Goal: Transaction & Acquisition: Book appointment/travel/reservation

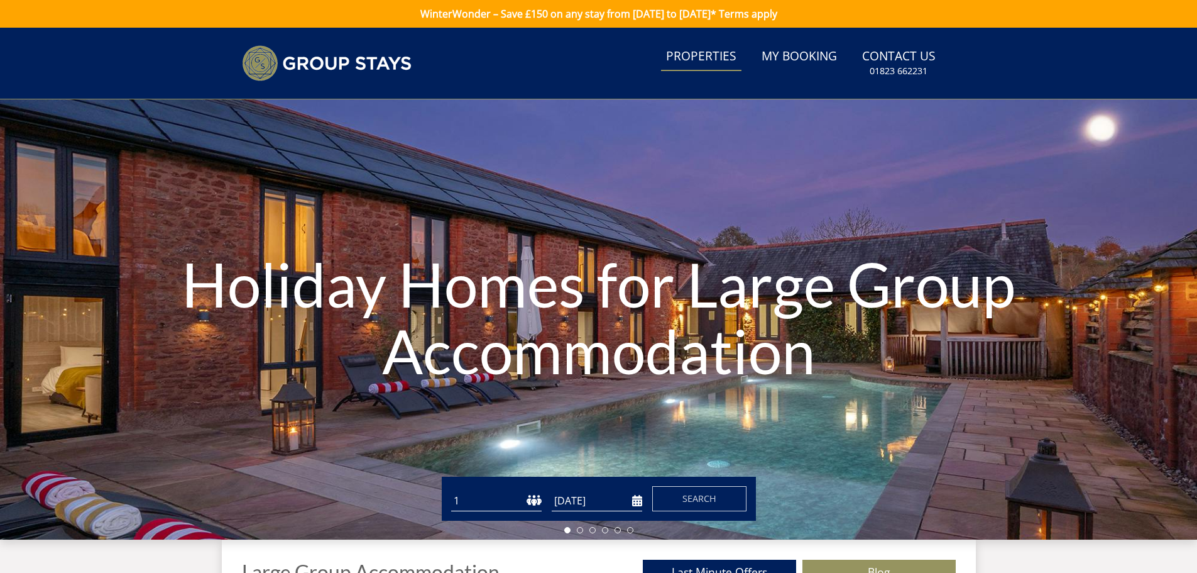
click at [716, 50] on link "Properties" at bounding box center [701, 57] width 80 height 28
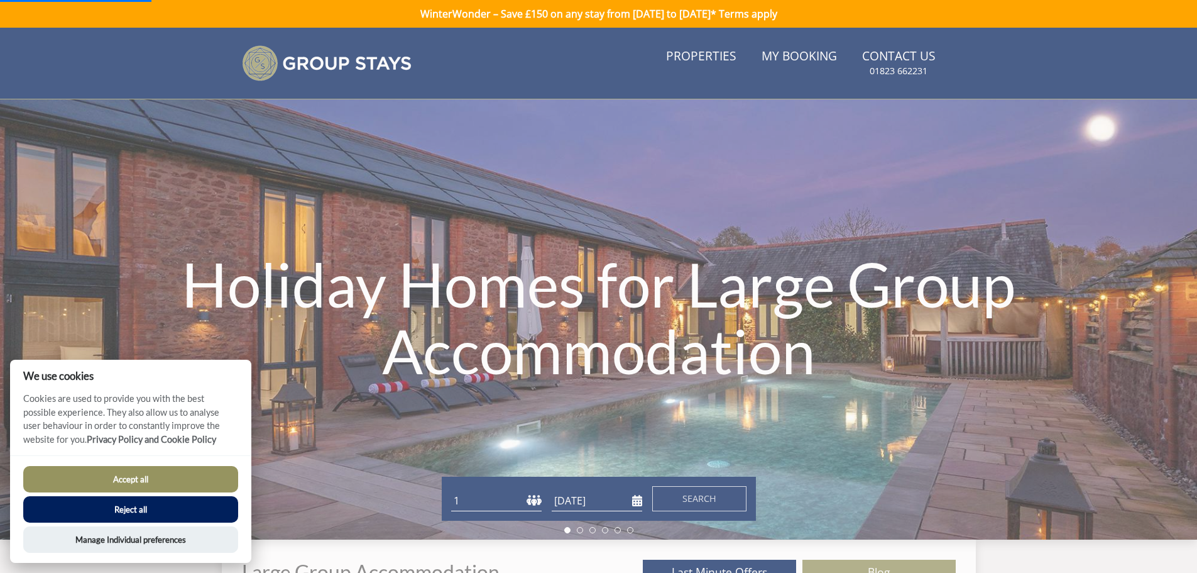
click at [134, 508] on button "Reject all" at bounding box center [130, 509] width 215 height 26
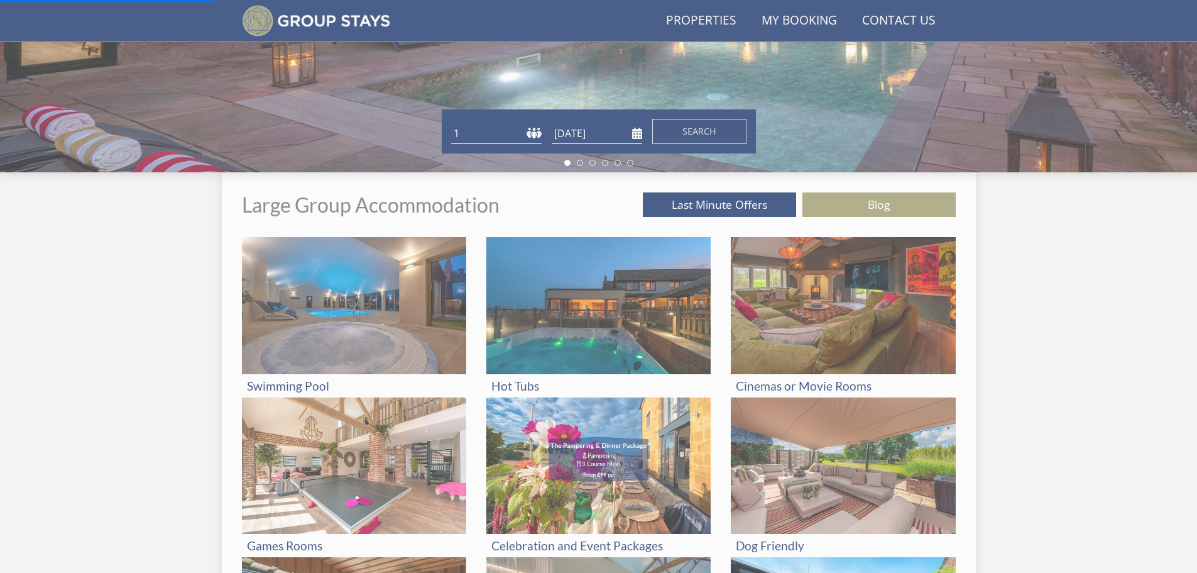
scroll to position [348, 0]
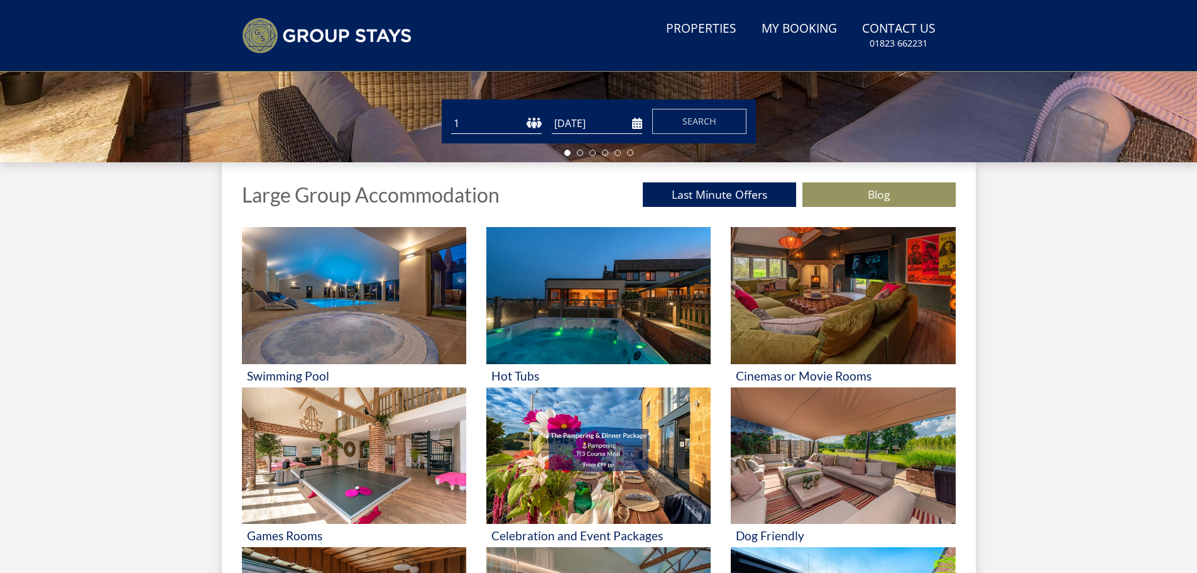
scroll to position [377, 0]
click at [469, 123] on select "1 2 3 4 5 6 7 8 9 10 11 12 13 14 15 16 17 18 19 20 21 22 23 24 25 26 27 28 29 3…" at bounding box center [496, 123] width 90 height 21
select select "32"
click at [451, 113] on select "1 2 3 4 5 6 7 8 9 10 11 12 13 14 15 16 17 18 19 20 21 22 23 24 25 26 27 28 29 3…" at bounding box center [496, 123] width 90 height 21
click at [592, 126] on input "[DATE]" at bounding box center [597, 123] width 90 height 21
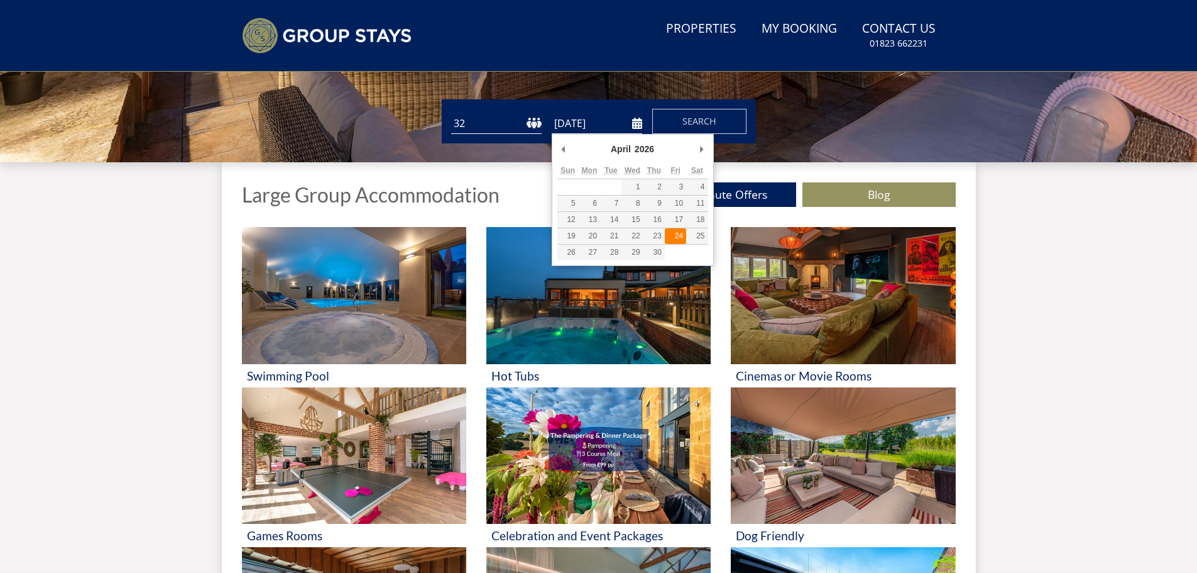
type input "[DATE]"
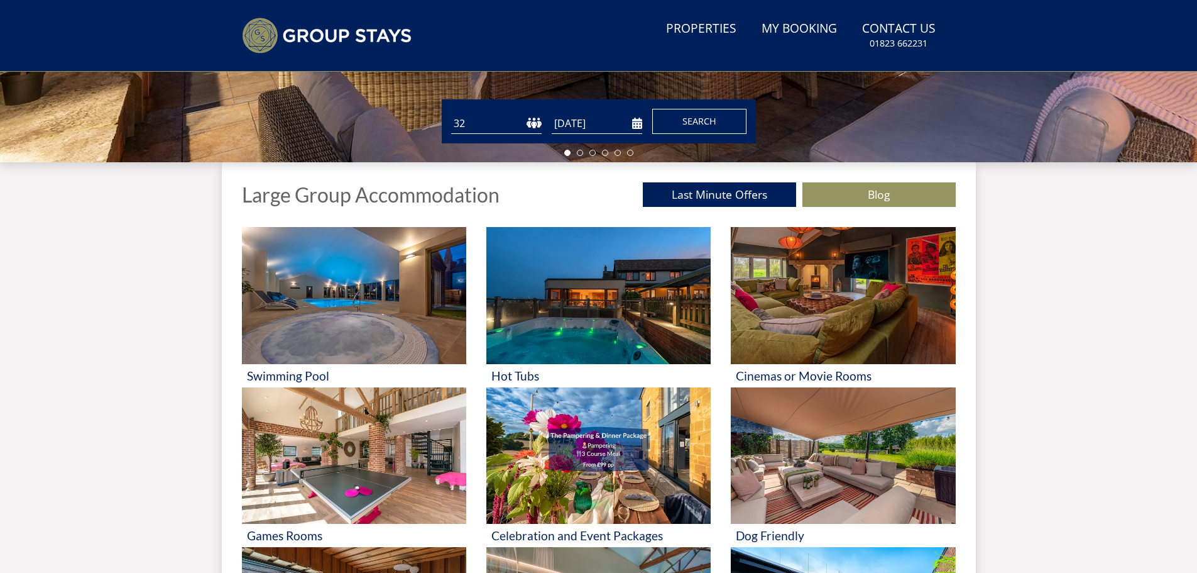
click at [684, 121] on span "Search" at bounding box center [699, 121] width 34 height 12
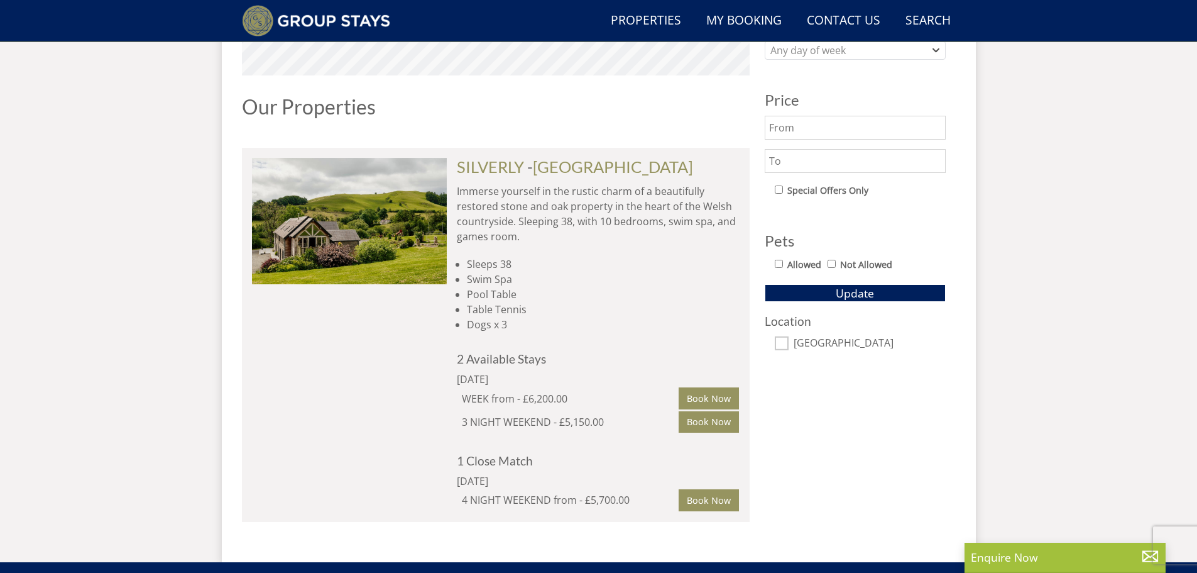
scroll to position [611, 0]
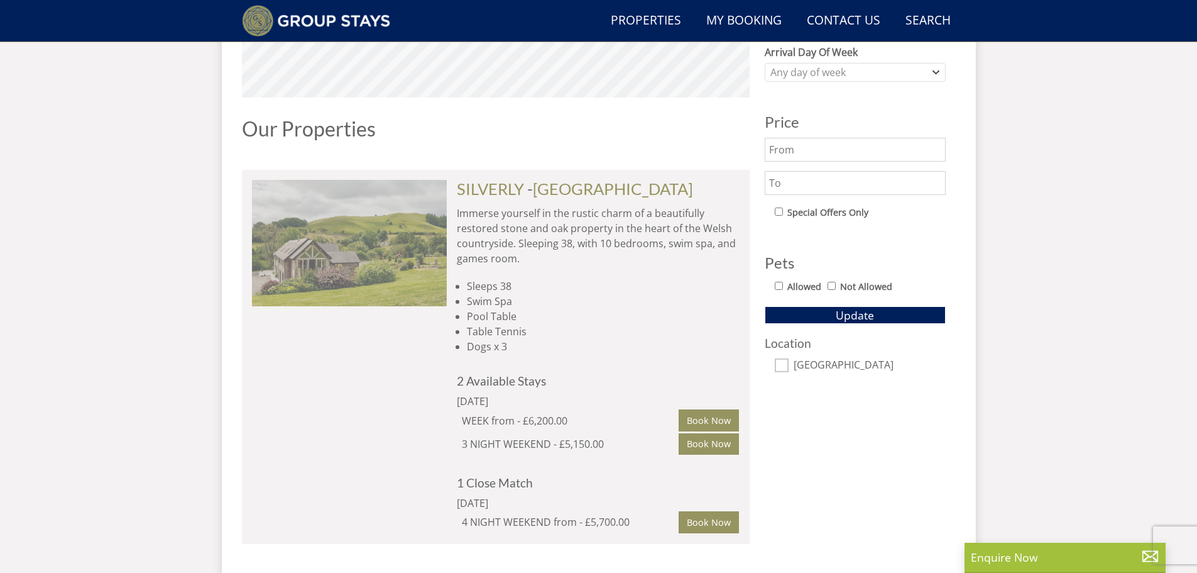
click at [402, 239] on img at bounding box center [349, 243] width 195 height 126
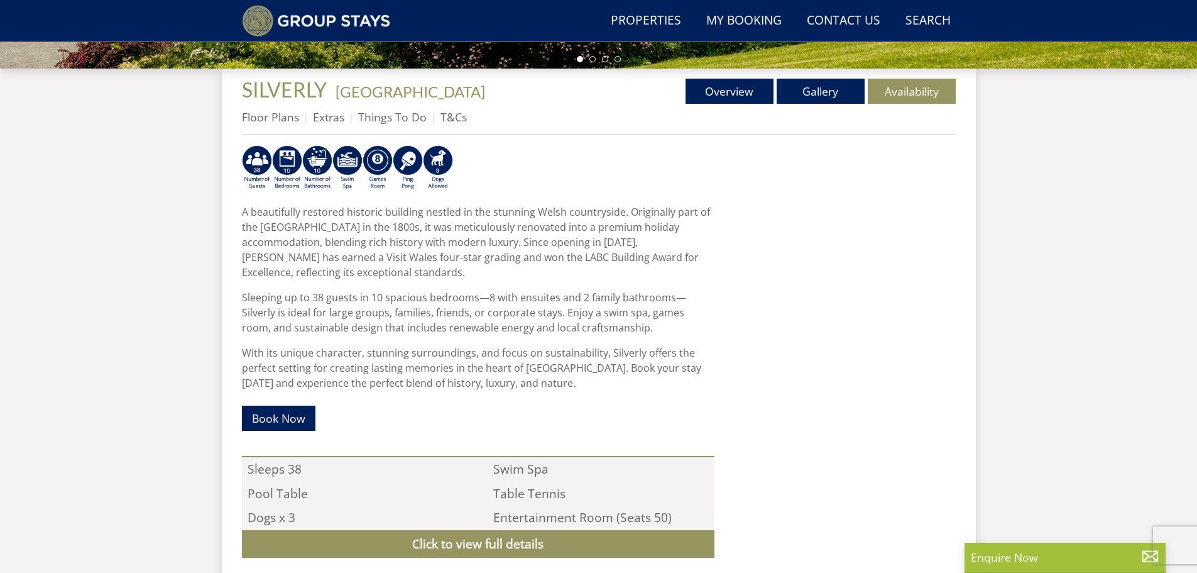
scroll to position [489, 0]
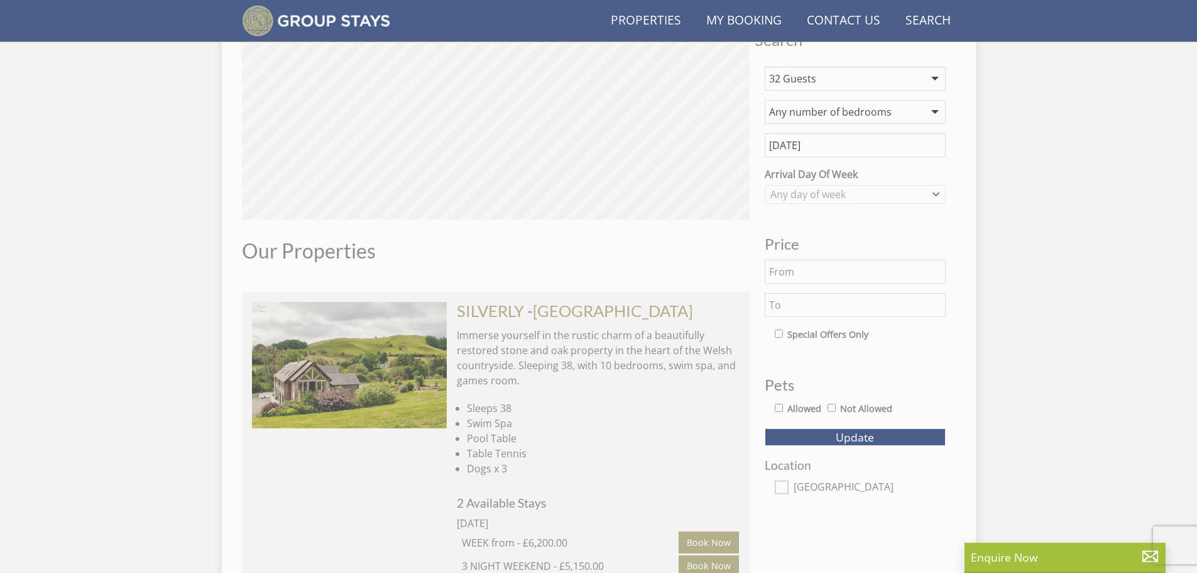
scroll to position [611, 0]
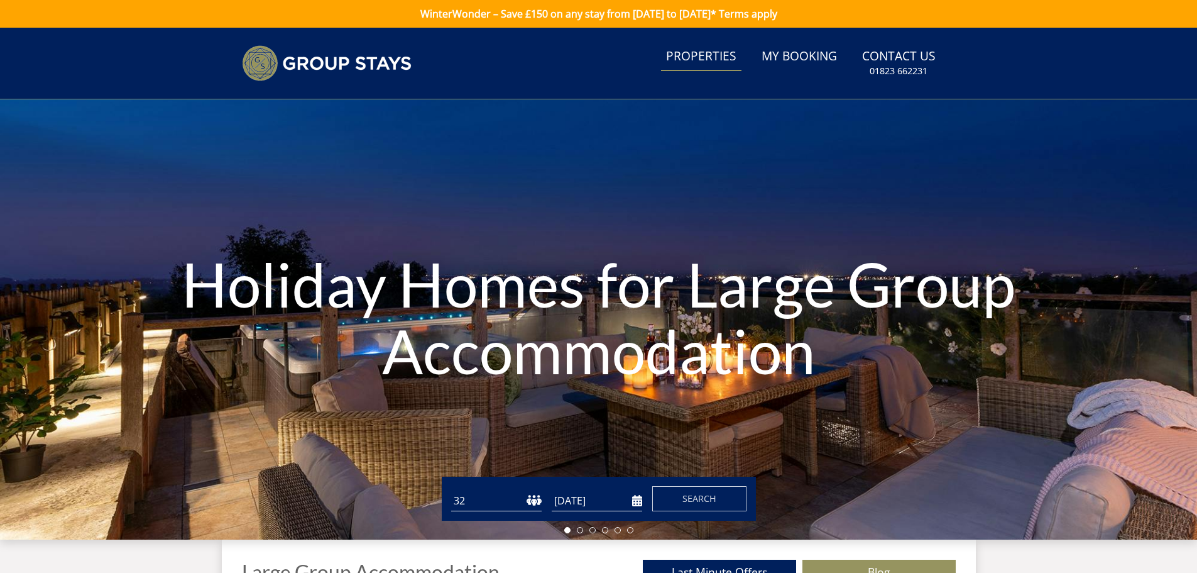
click at [709, 62] on link "Properties" at bounding box center [701, 57] width 80 height 28
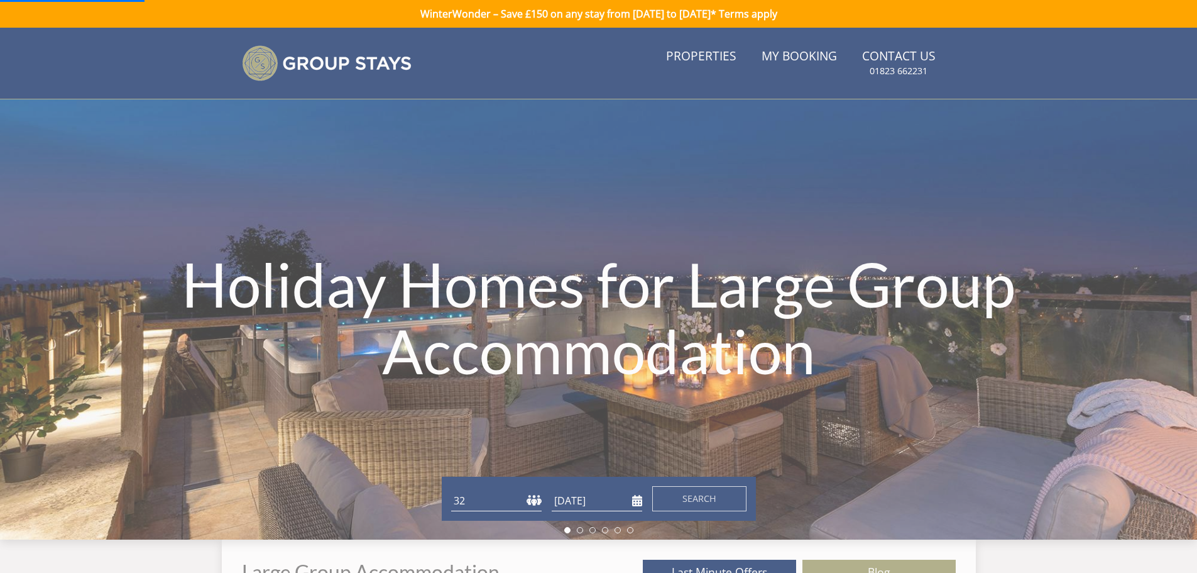
click at [488, 499] on select "1 2 3 4 5 6 7 8 9 10 11 12 13 14 15 16 17 18 19 20 21 22 23 24 25 26 27 28 29 3…" at bounding box center [496, 500] width 90 height 21
select select "30"
click at [451, 490] on select "1 2 3 4 5 6 7 8 9 10 11 12 13 14 15 16 17 18 19 20 21 22 23 24 25 26 27 28 29 3…" at bounding box center [496, 500] width 90 height 21
click at [706, 497] on span "Search" at bounding box center [699, 498] width 34 height 12
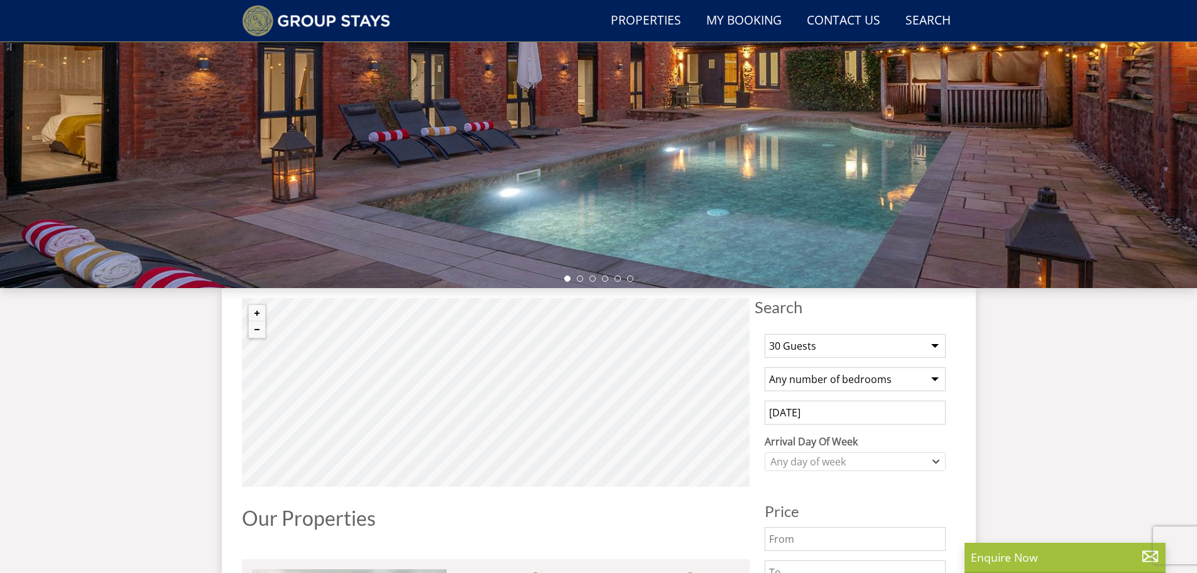
scroll to position [222, 0]
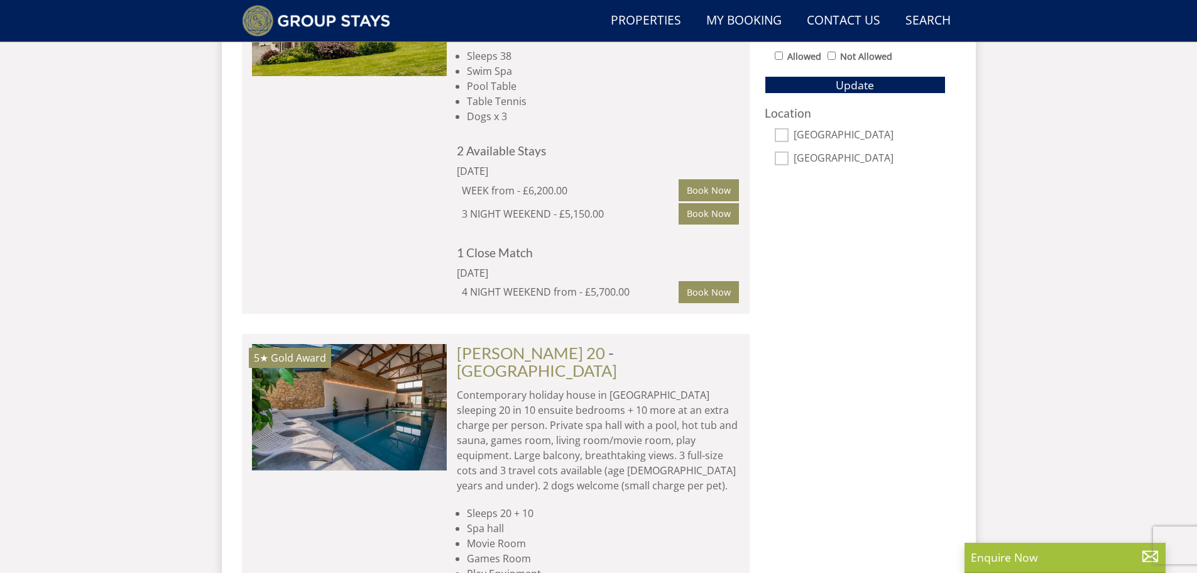
scroll to position [851, 0]
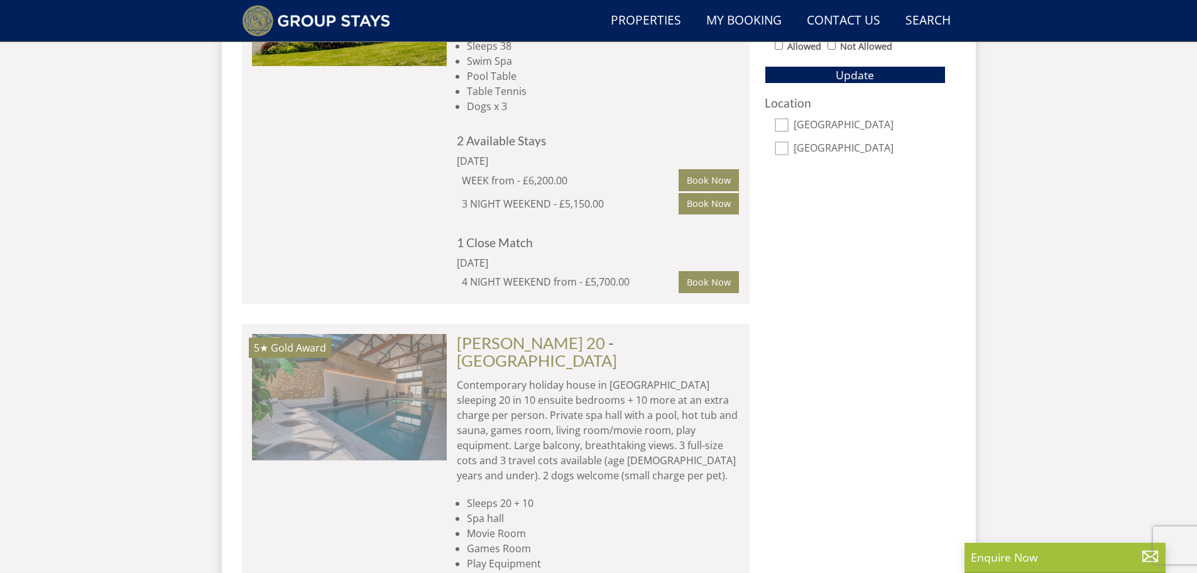
click at [358, 386] on img at bounding box center [349, 397] width 195 height 126
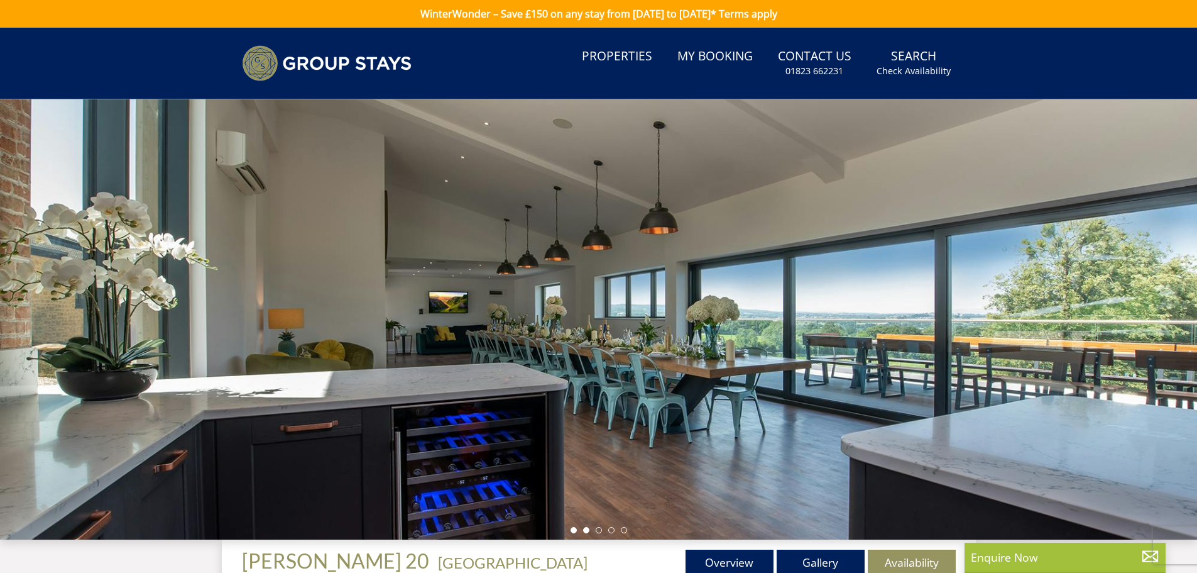
click at [587, 529] on li at bounding box center [586, 530] width 6 height 6
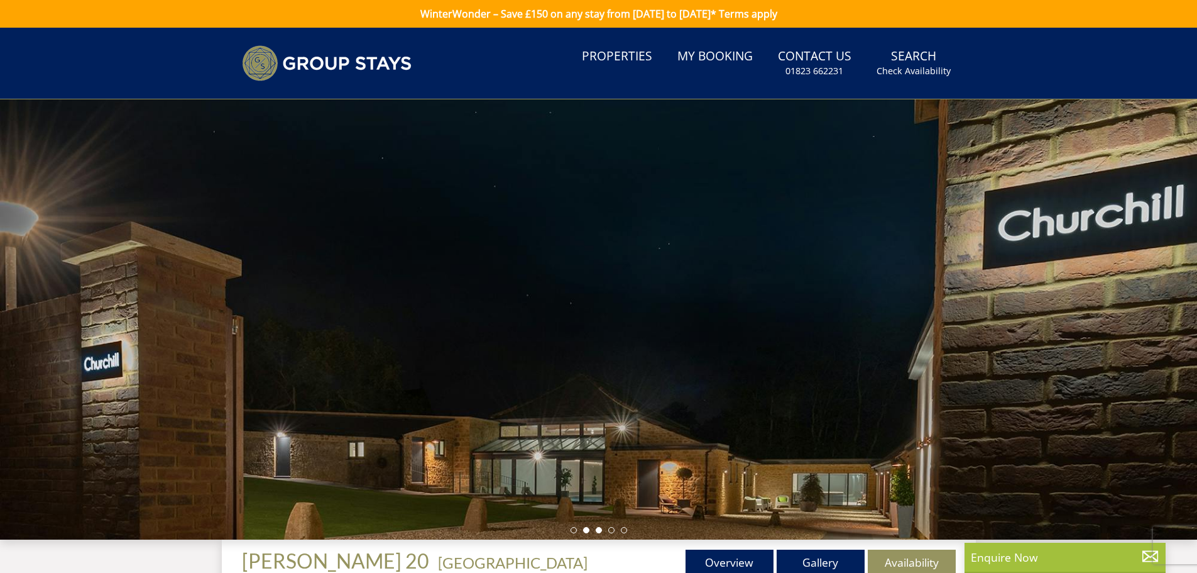
click at [601, 530] on li at bounding box center [599, 530] width 6 height 6
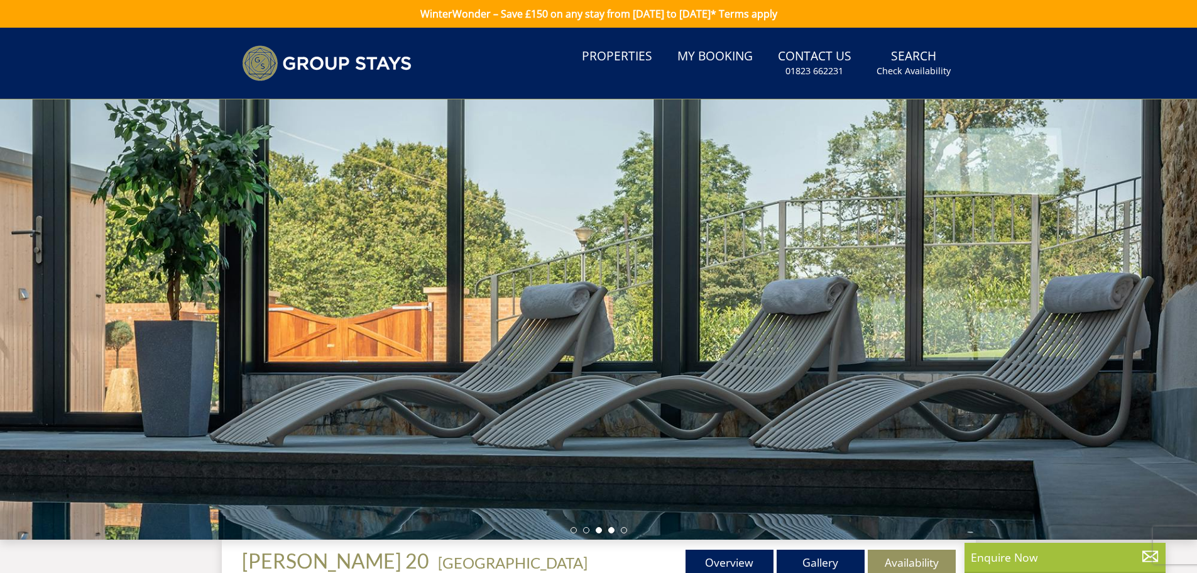
click at [612, 530] on li at bounding box center [611, 530] width 6 height 6
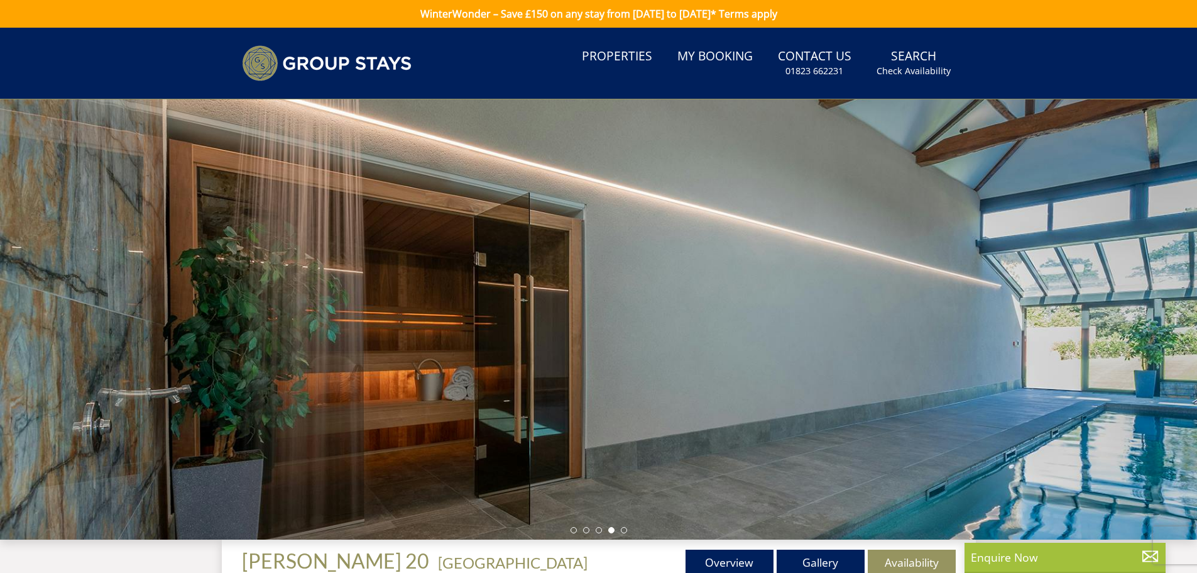
click at [633, 534] on div at bounding box center [598, 319] width 1197 height 440
click at [623, 529] on li at bounding box center [624, 530] width 6 height 6
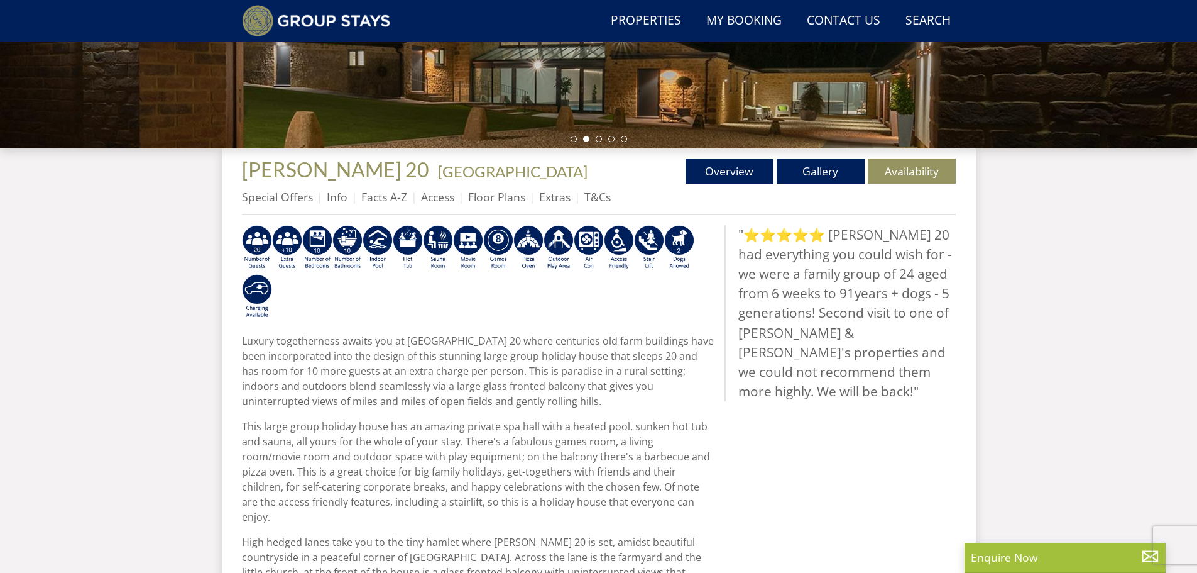
scroll to position [363, 0]
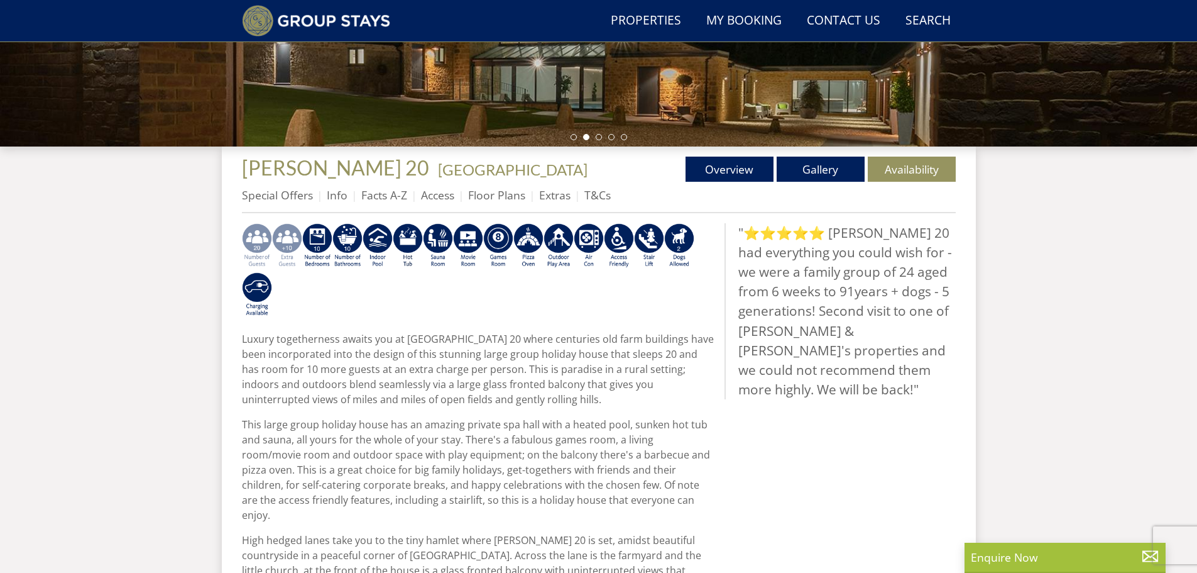
click at [284, 243] on img at bounding box center [287, 245] width 30 height 45
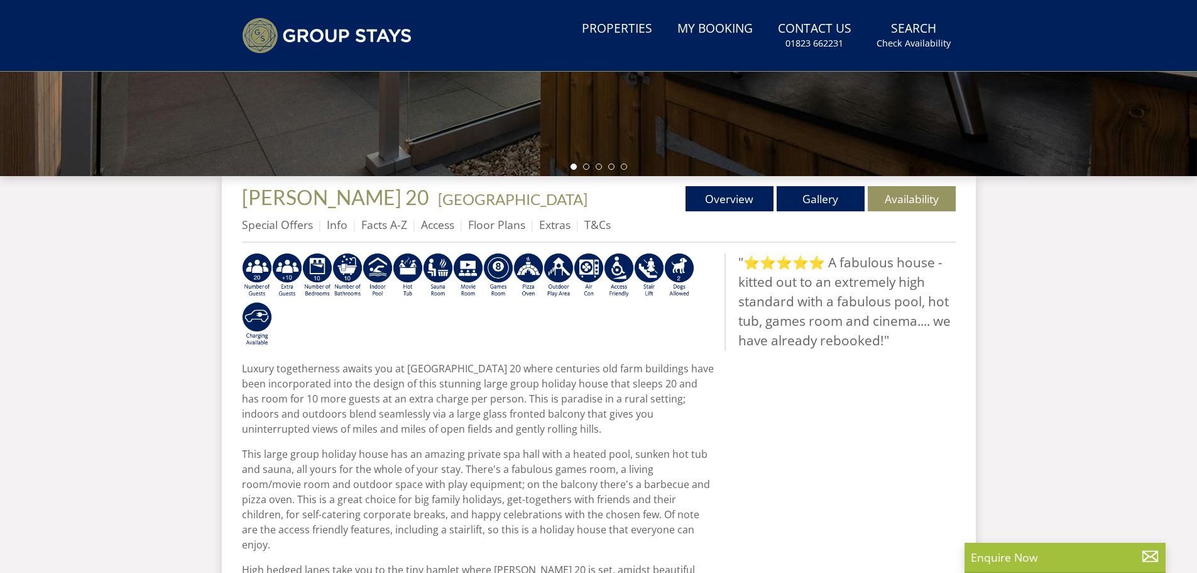
scroll to position [0, 0]
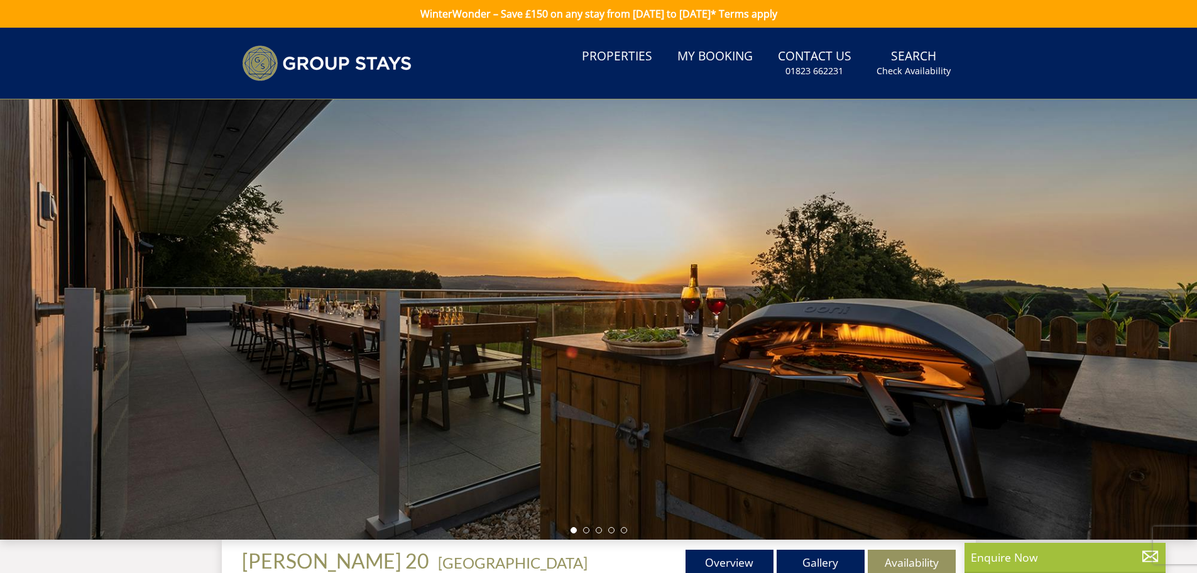
scroll to position [851, 0]
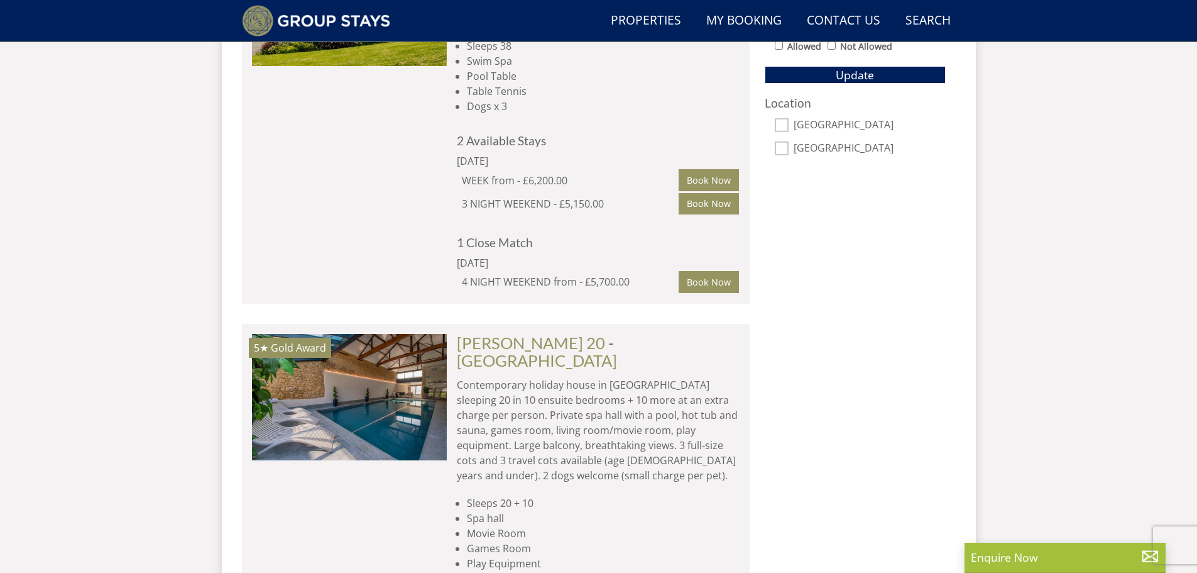
select select "30"
